Goal: Information Seeking & Learning: Learn about a topic

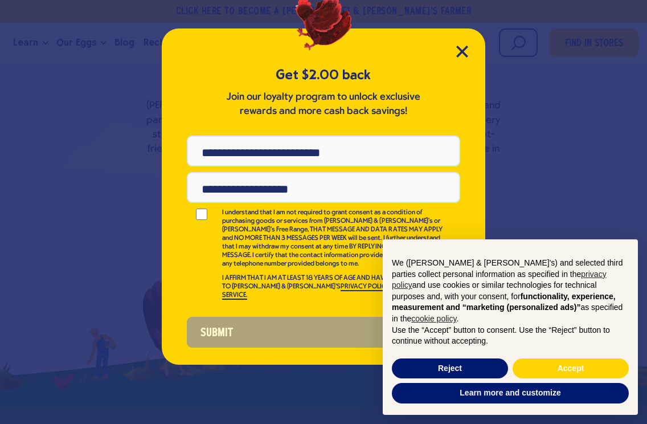
click at [460, 51] on icon "Close Modal" at bounding box center [462, 51] width 10 height 10
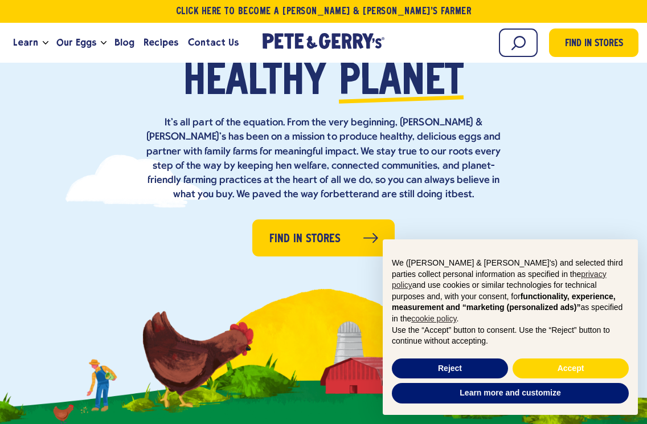
scroll to position [155, 0]
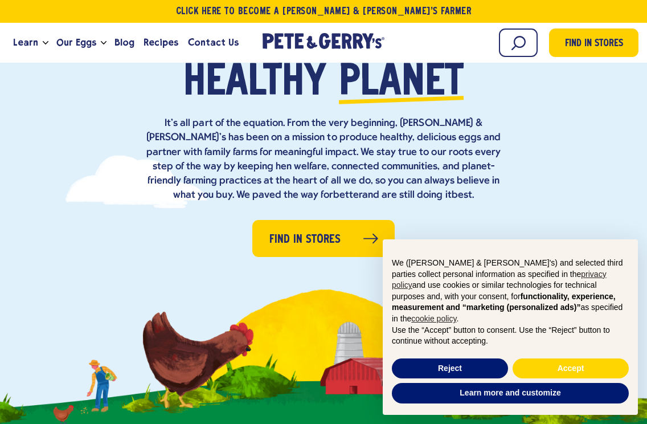
click at [441, 379] on button "Reject" at bounding box center [450, 368] width 116 height 20
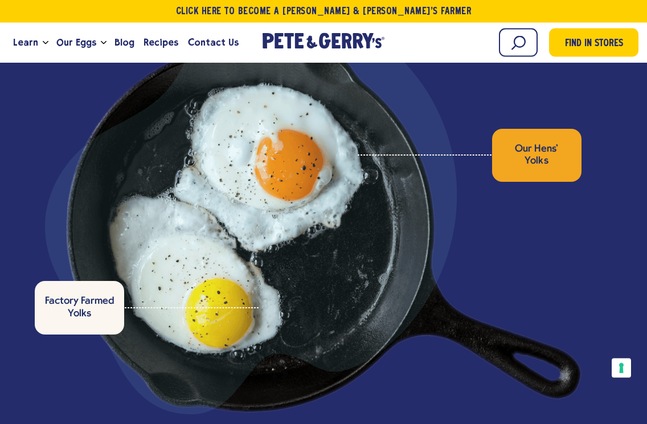
scroll to position [3373, 0]
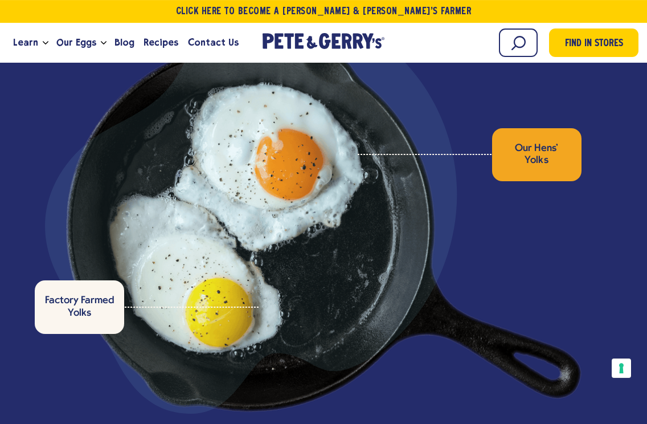
click at [289, 162] on div at bounding box center [251, 208] width 412 height 412
click at [227, 309] on div at bounding box center [251, 208] width 412 height 412
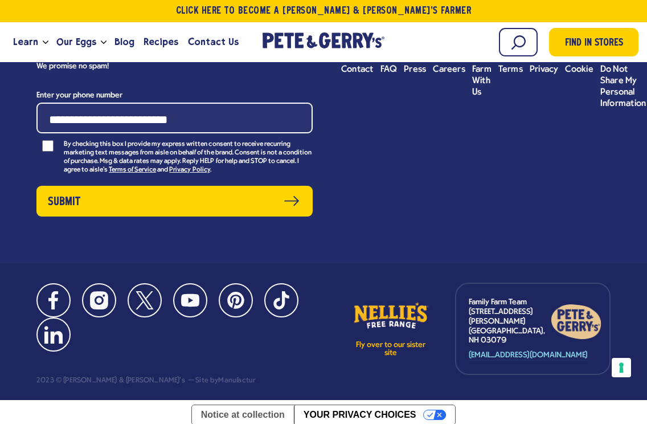
scroll to position [5118, 0]
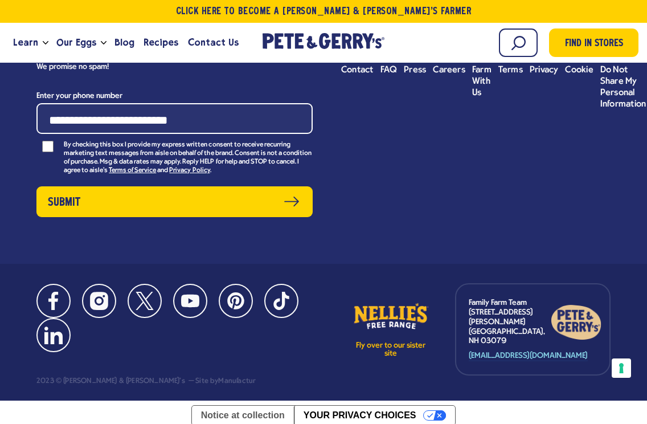
click at [85, 44] on span "Our Eggs" at bounding box center [76, 42] width 40 height 14
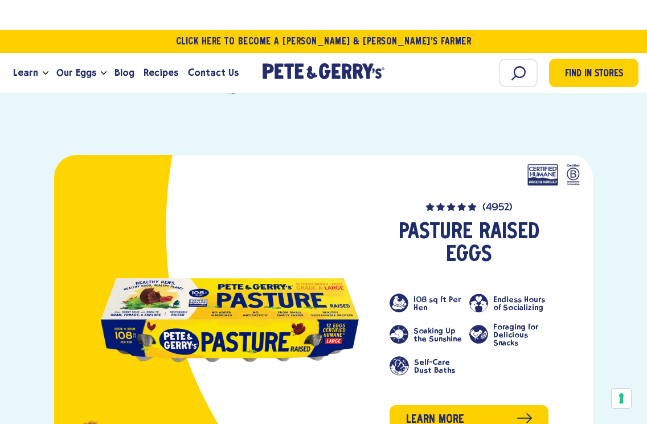
scroll to position [995, 0]
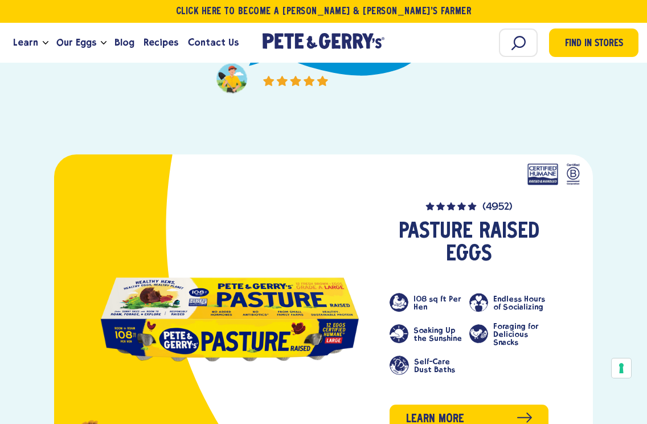
click at [97, 38] on link "Our Eggs" at bounding box center [76, 42] width 49 height 31
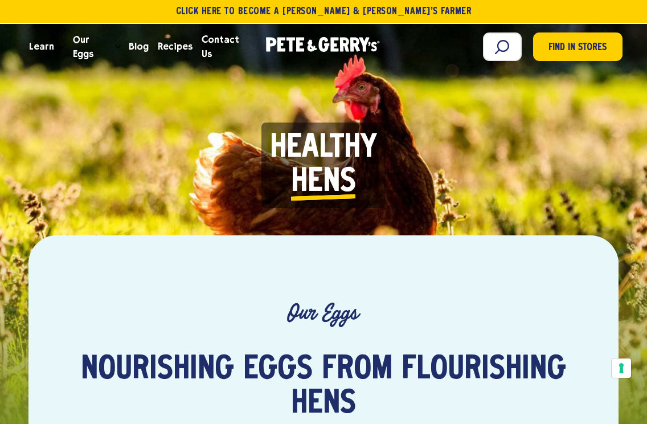
click at [103, 42] on span "Our Eggs" at bounding box center [92, 46] width 38 height 28
click at [49, 54] on span "Learn" at bounding box center [41, 46] width 25 height 14
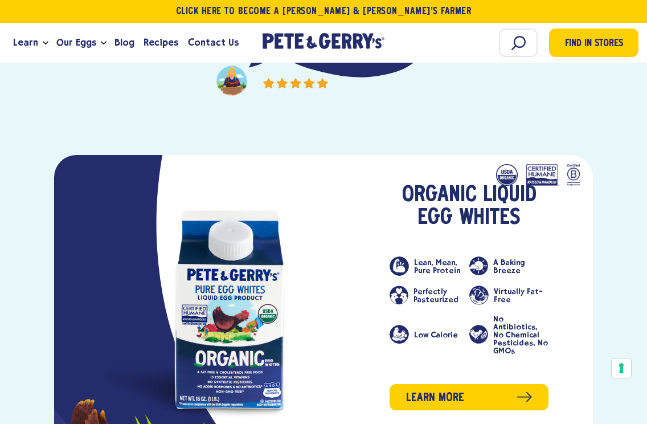
scroll to position [2150, 0]
